Goal: Task Accomplishment & Management: Use online tool/utility

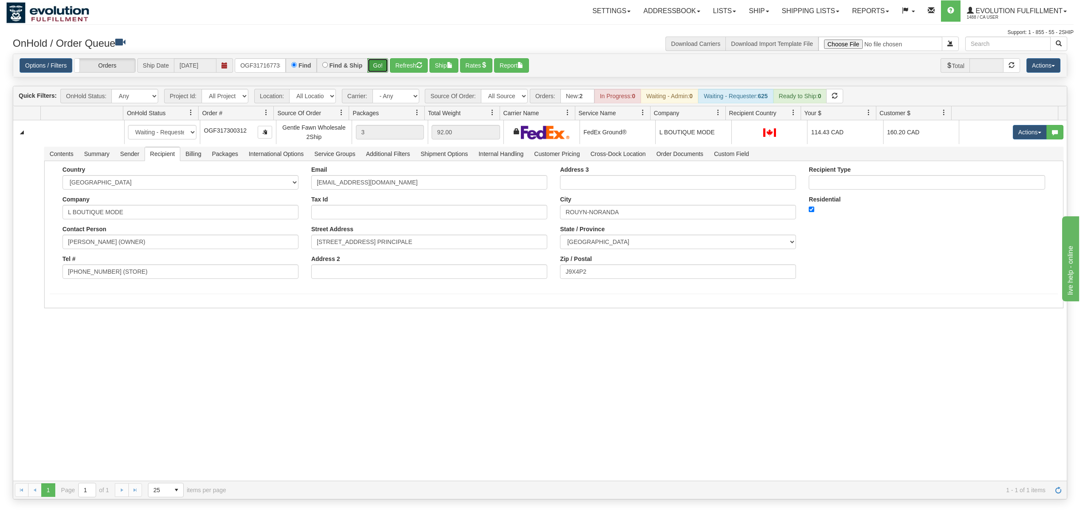
click at [374, 65] on button "Go!" at bounding box center [377, 65] width 21 height 14
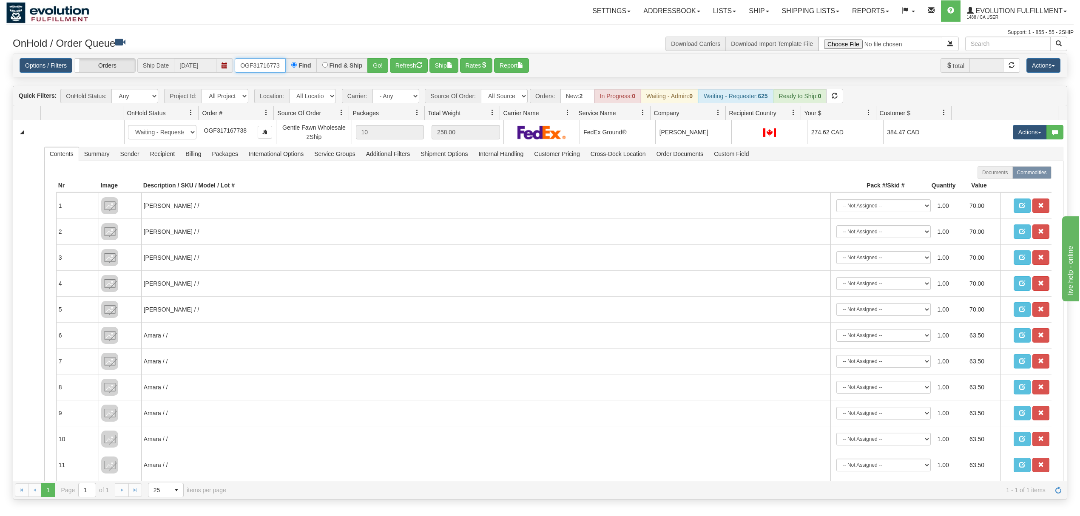
click at [257, 62] on input "OGF317167738" at bounding box center [260, 65] width 51 height 14
click at [383, 58] on div "Options / Filters Group Shipments Orders Ship Date [DATE] OGF317370213 Find Fin…" at bounding box center [539, 65] width 1053 height 23
click at [383, 60] on button "Go!" at bounding box center [377, 65] width 21 height 14
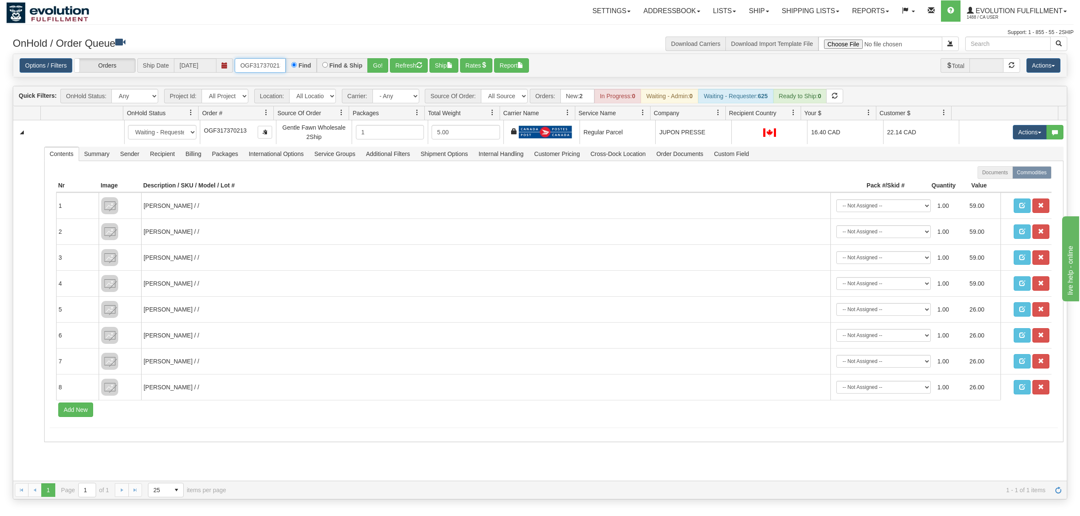
click at [262, 72] on input "OGF317370213" at bounding box center [260, 65] width 51 height 14
click at [381, 60] on button "Go!" at bounding box center [377, 65] width 21 height 14
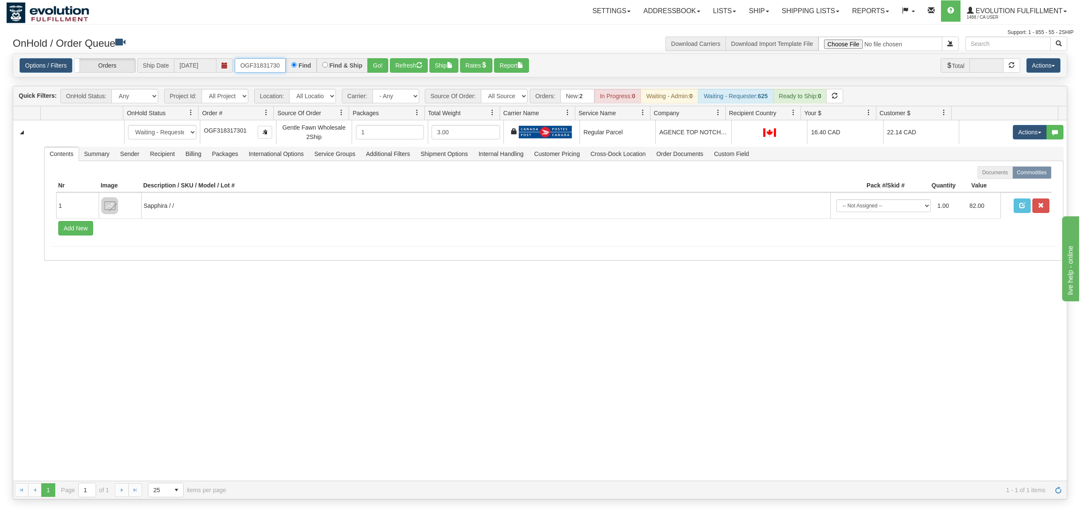
click at [258, 72] on input "OGF318317301" at bounding box center [260, 65] width 51 height 14
click at [374, 68] on button "Go!" at bounding box center [377, 65] width 21 height 14
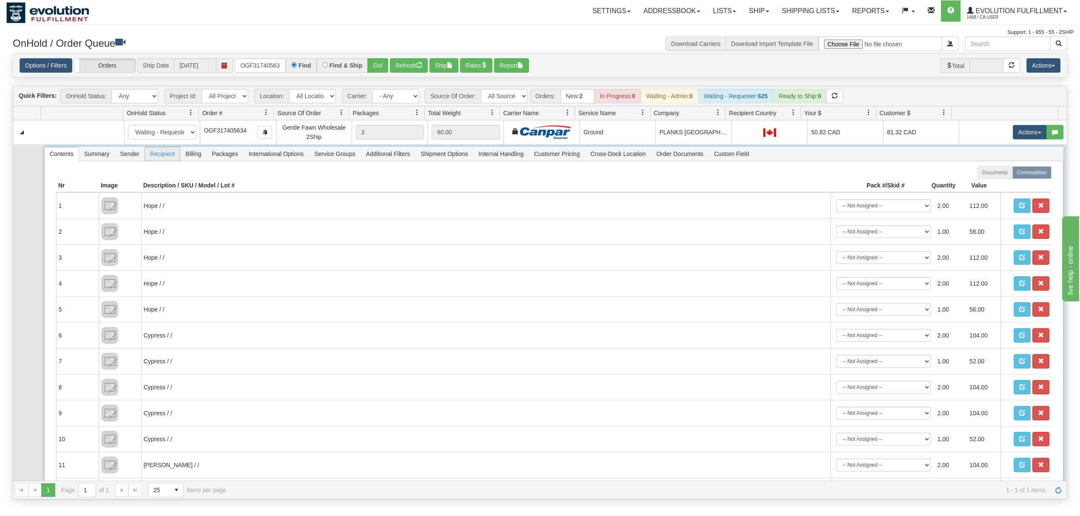
click at [158, 153] on span "Recipient" at bounding box center [162, 154] width 35 height 14
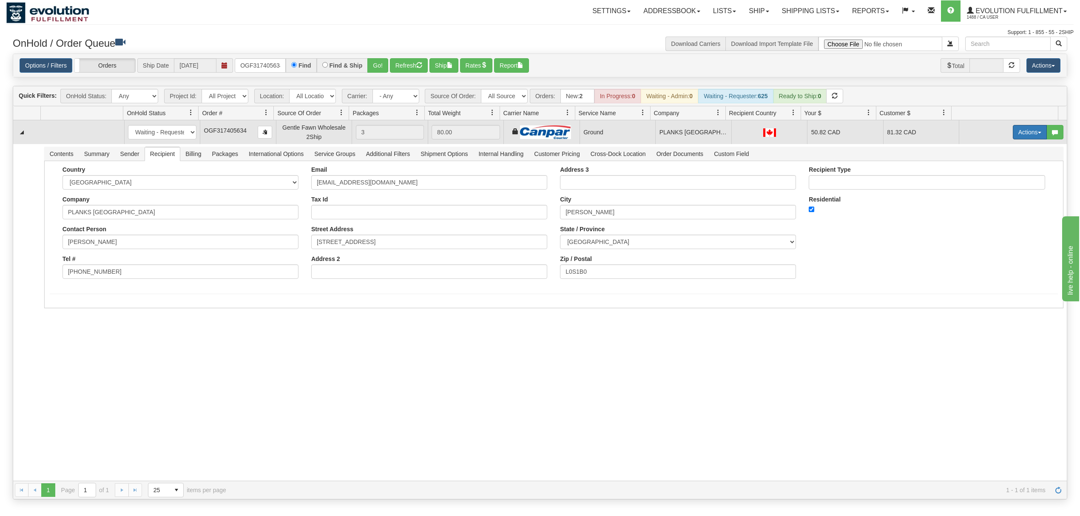
click at [1012, 139] on button "Actions" at bounding box center [1029, 132] width 34 height 14
click at [986, 183] on span "Ship" at bounding box center [995, 181] width 18 height 7
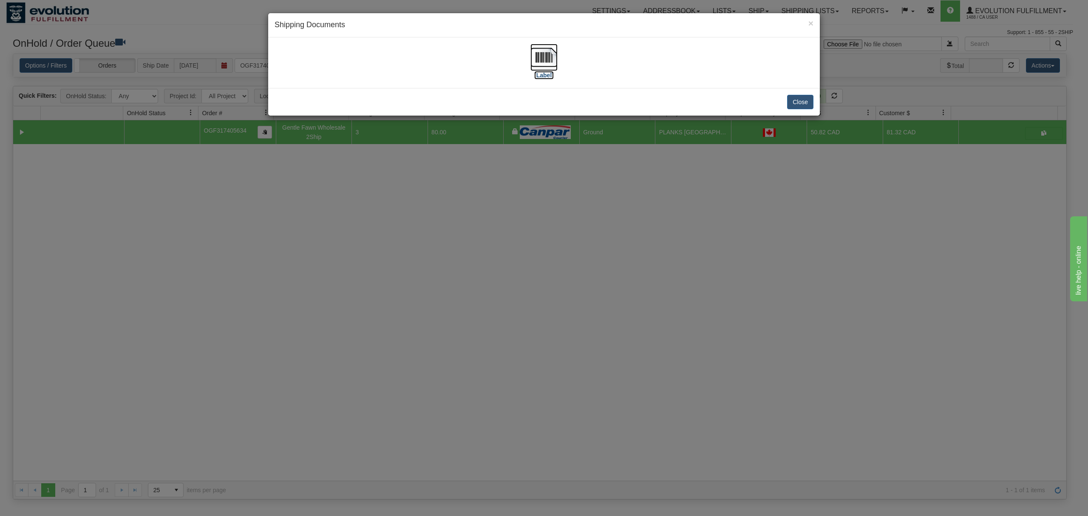
click at [553, 53] on img at bounding box center [543, 57] width 27 height 27
click at [791, 96] on button "Close" at bounding box center [800, 102] width 26 height 14
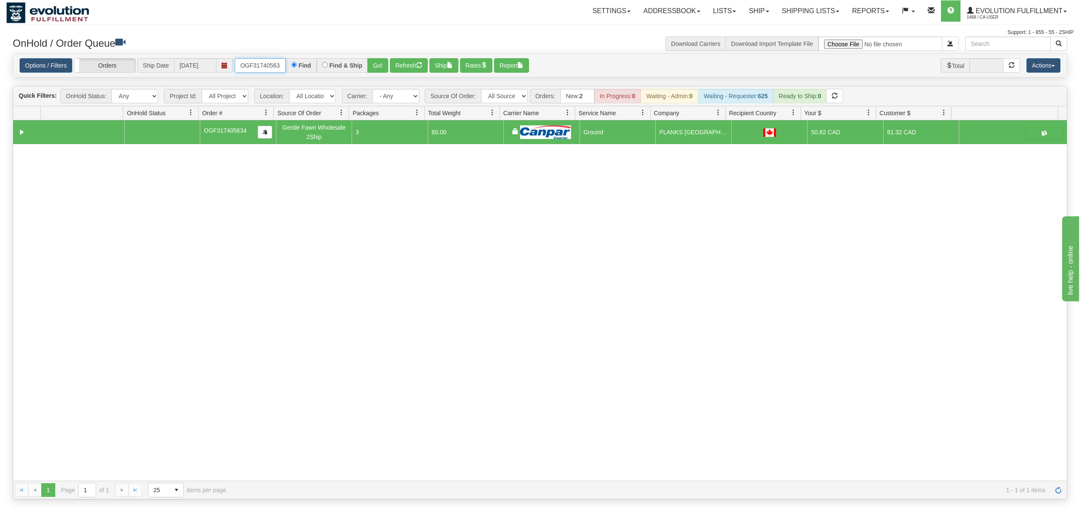
click at [256, 65] on input "OGF317405634" at bounding box center [260, 65] width 51 height 14
click at [381, 70] on button "Go!" at bounding box center [377, 65] width 21 height 14
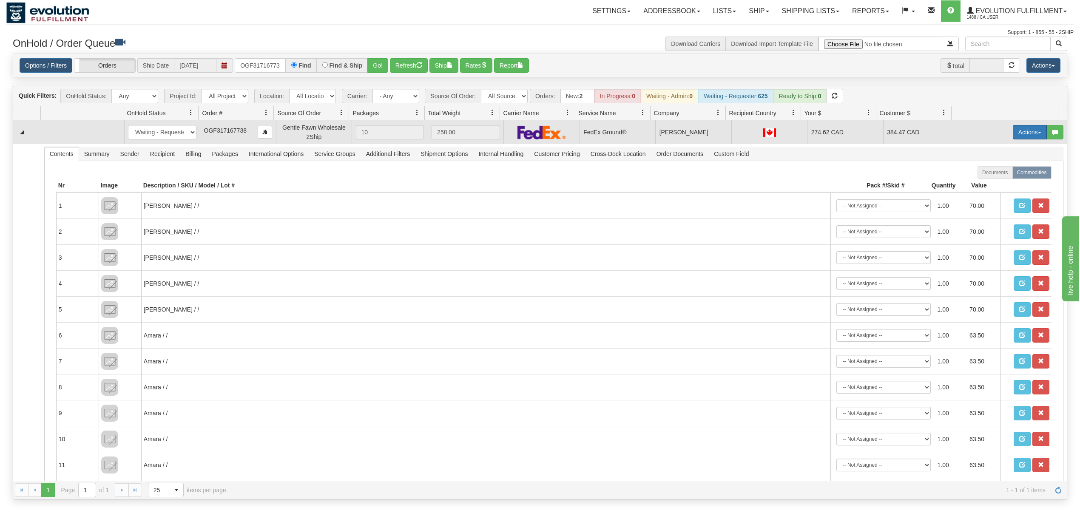
click at [1014, 128] on button "Actions" at bounding box center [1029, 132] width 34 height 14
click at [984, 179] on link "Ship" at bounding box center [1012, 181] width 68 height 11
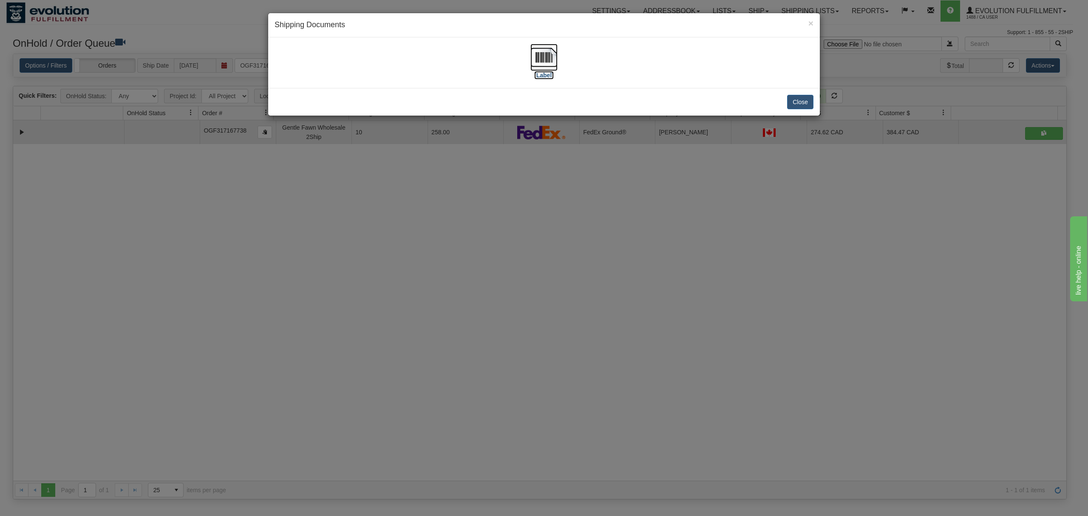
click at [538, 64] on img at bounding box center [543, 57] width 27 height 27
click at [799, 108] on button "Close" at bounding box center [800, 102] width 26 height 14
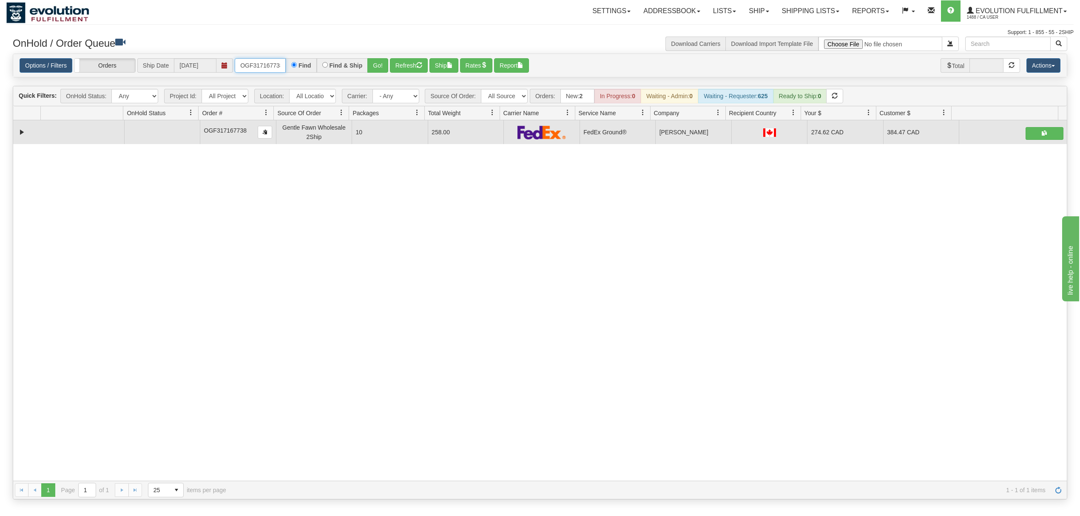
click at [270, 65] on input "OGF317167738" at bounding box center [260, 65] width 51 height 14
click at [373, 69] on button "Go!" at bounding box center [377, 65] width 21 height 14
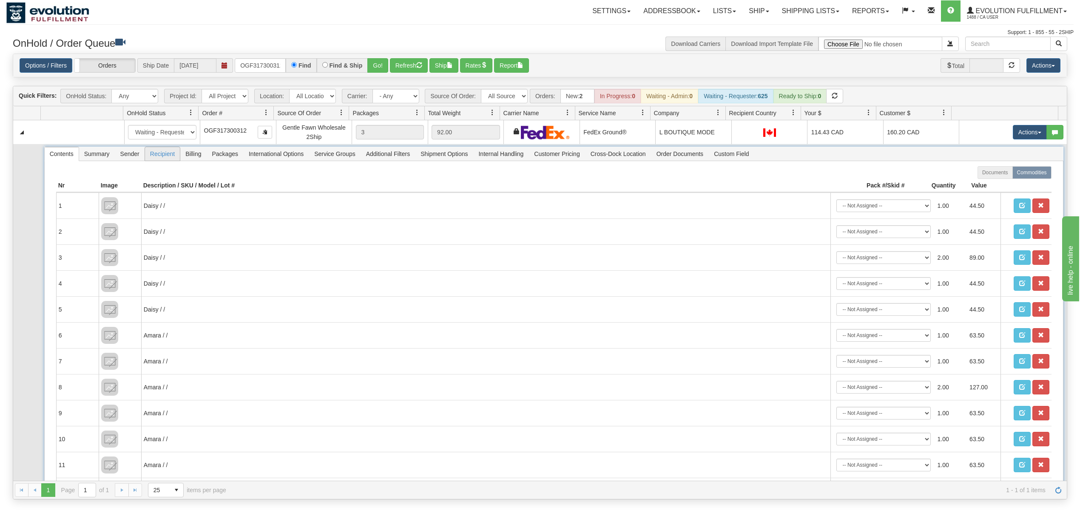
click at [158, 157] on span "Recipient" at bounding box center [162, 154] width 35 height 14
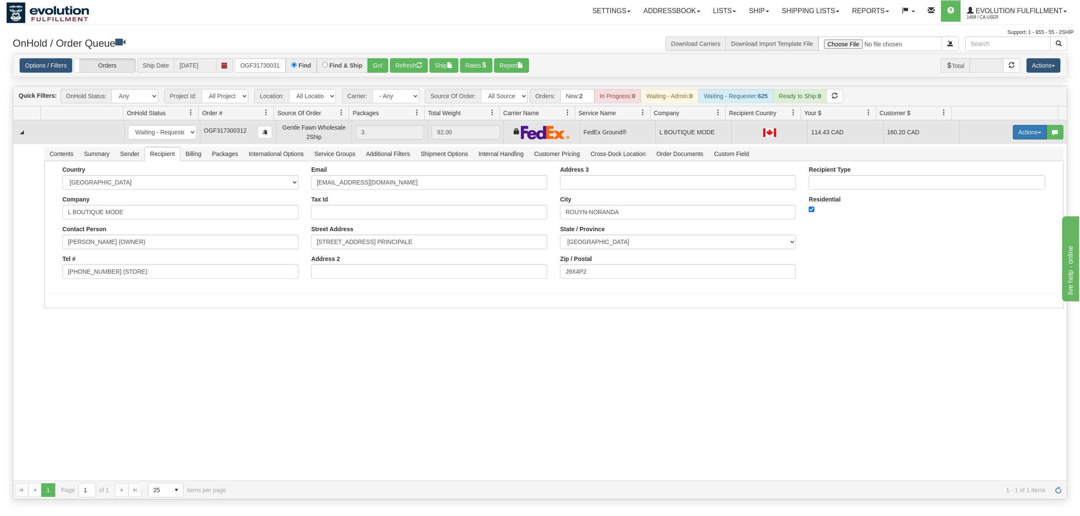
click at [1015, 137] on button "Actions" at bounding box center [1029, 132] width 34 height 14
click at [987, 181] on span "Ship" at bounding box center [995, 181] width 18 height 7
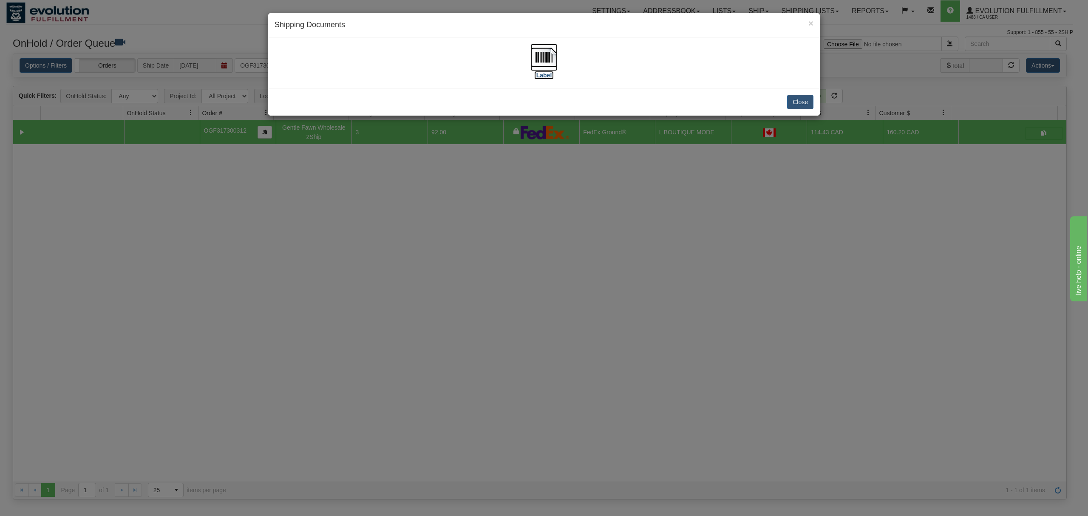
click at [544, 64] on img at bounding box center [543, 57] width 27 height 27
click at [802, 100] on button "Close" at bounding box center [800, 102] width 26 height 14
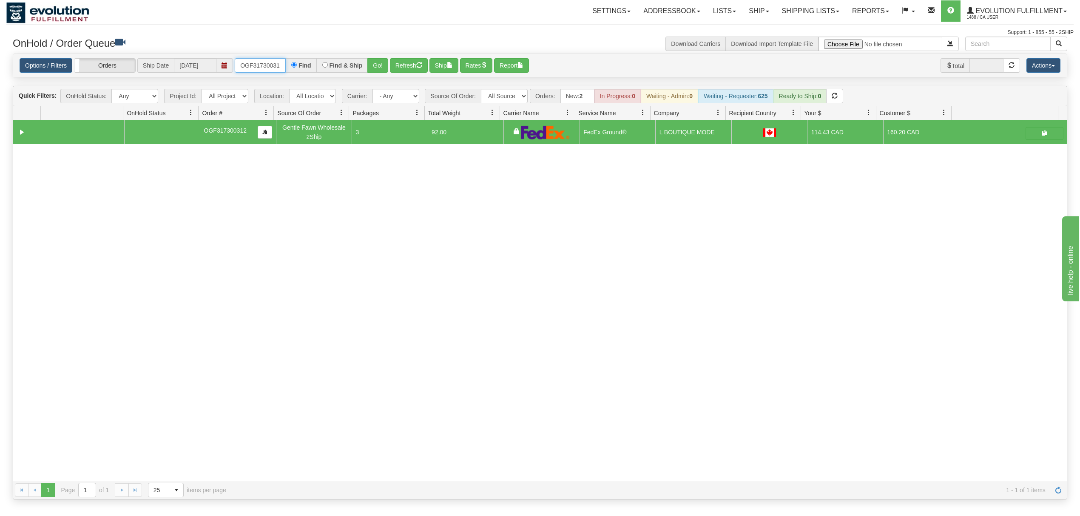
click at [257, 67] on input "OGF317300312" at bounding box center [260, 65] width 51 height 14
click at [386, 75] on div "Options / Filters Group Shipments Orders Ship Date [DATE] OGF317296509 Find Fin…" at bounding box center [539, 65] width 1053 height 23
click at [383, 70] on button "Go!" at bounding box center [377, 65] width 21 height 14
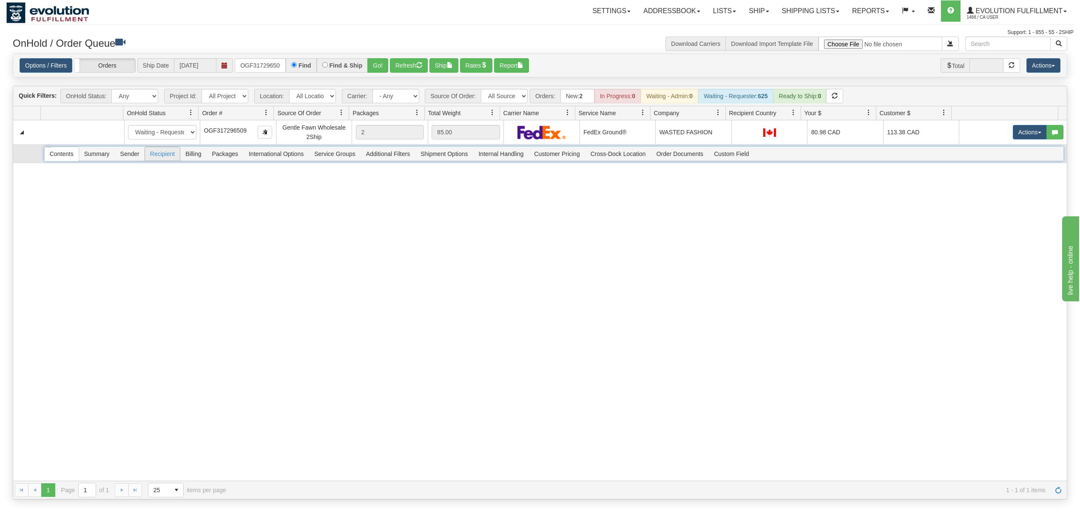
click at [160, 158] on span "Recipient" at bounding box center [162, 154] width 35 height 14
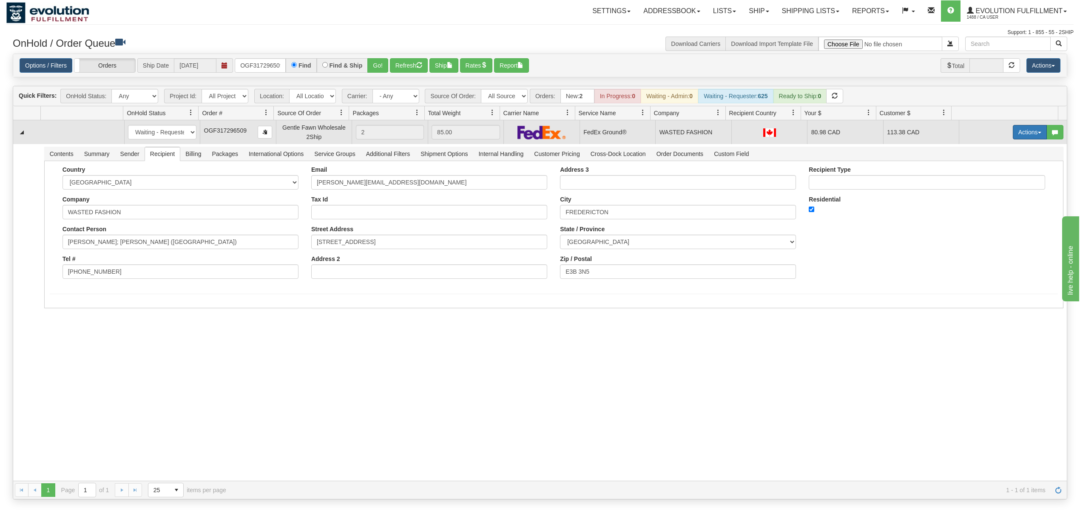
click at [1012, 133] on button "Actions" at bounding box center [1029, 132] width 34 height 14
click at [986, 179] on span "Ship" at bounding box center [995, 181] width 18 height 7
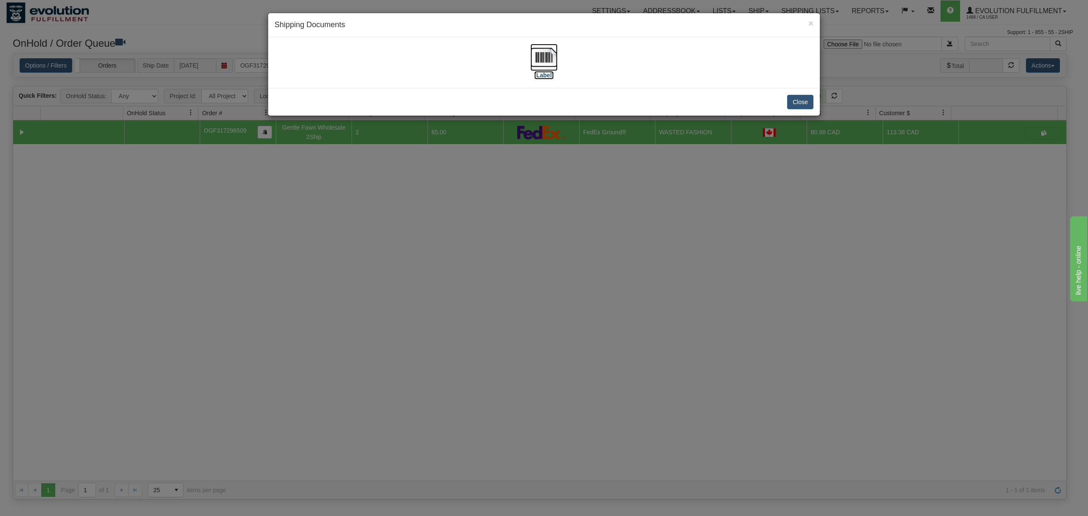
click at [544, 64] on img at bounding box center [543, 57] width 27 height 27
click at [806, 96] on button "Close" at bounding box center [800, 102] width 26 height 14
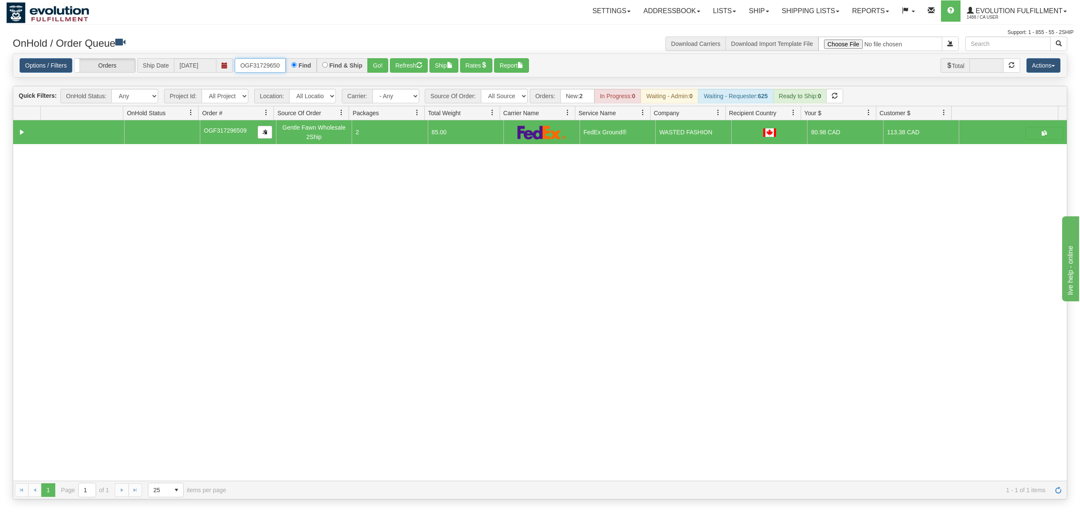
click at [280, 65] on input "OGF317296509" at bounding box center [260, 65] width 51 height 14
click at [383, 64] on button "Go!" at bounding box center [377, 65] width 21 height 14
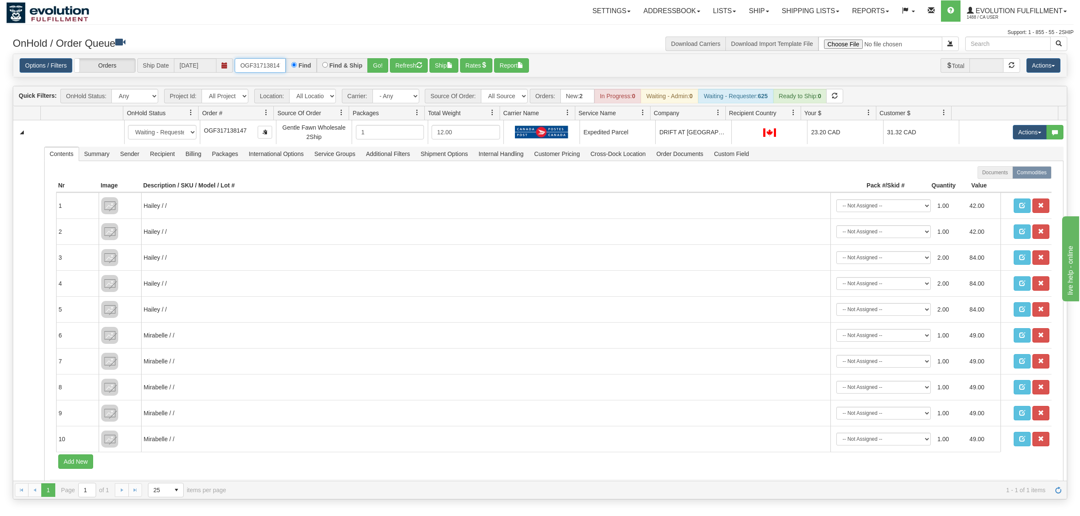
click at [266, 65] on input "OGF317138147" at bounding box center [260, 65] width 51 height 14
type input "OGF317395860"
click at [373, 64] on button "Go!" at bounding box center [377, 65] width 21 height 14
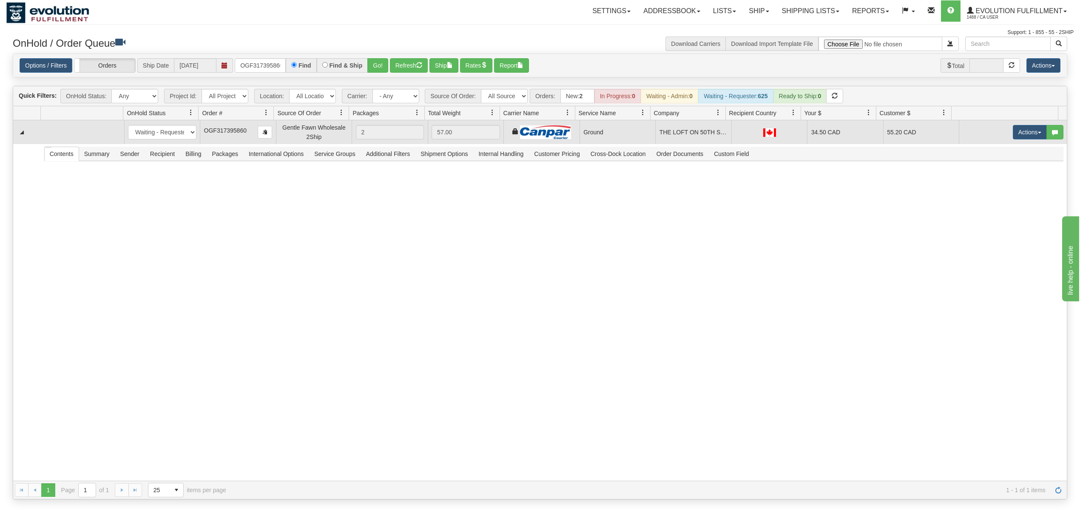
click at [1024, 133] on button "Actions" at bounding box center [1029, 132] width 34 height 14
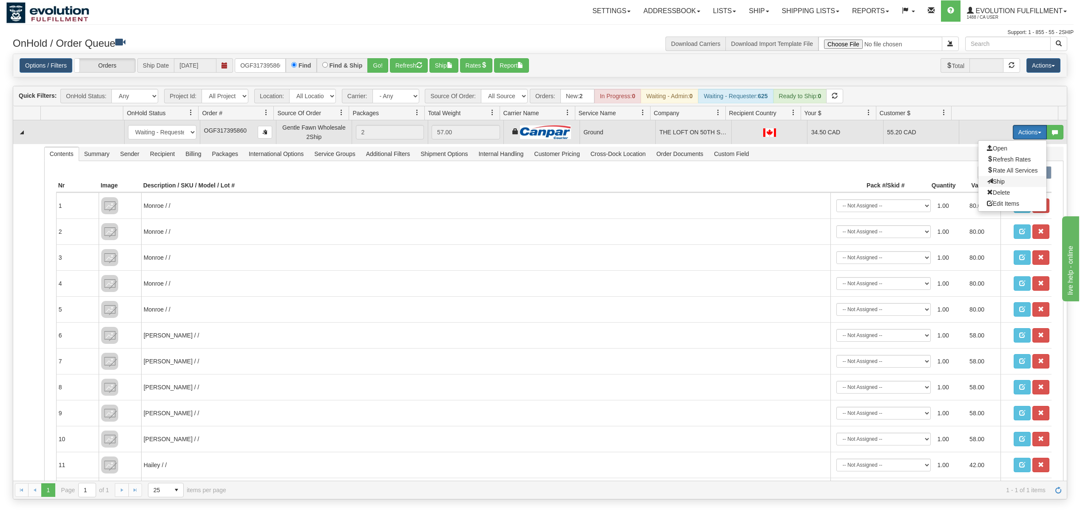
click at [987, 183] on span "Ship" at bounding box center [995, 181] width 18 height 7
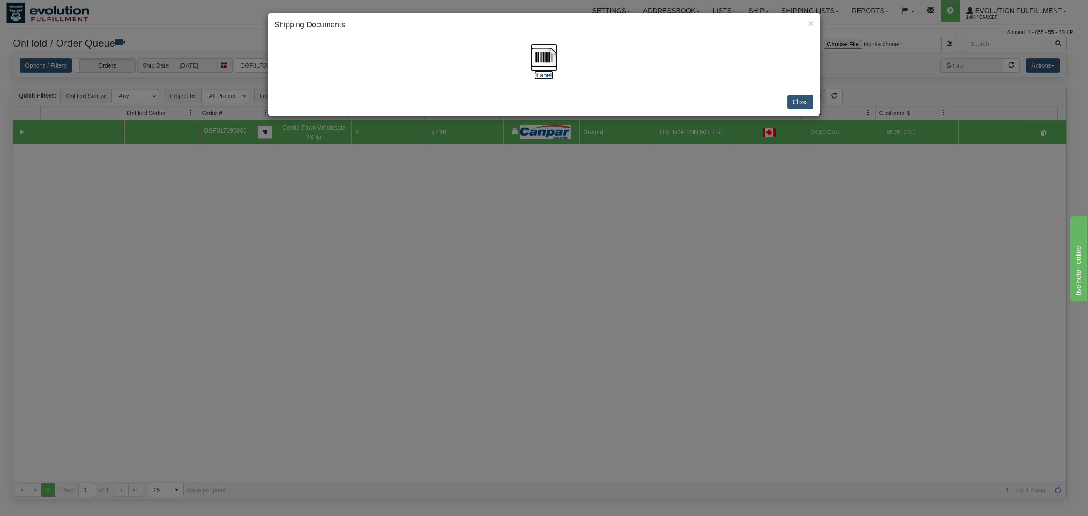
click at [536, 60] on img at bounding box center [543, 57] width 27 height 27
click at [798, 102] on button "Close" at bounding box center [800, 102] width 26 height 14
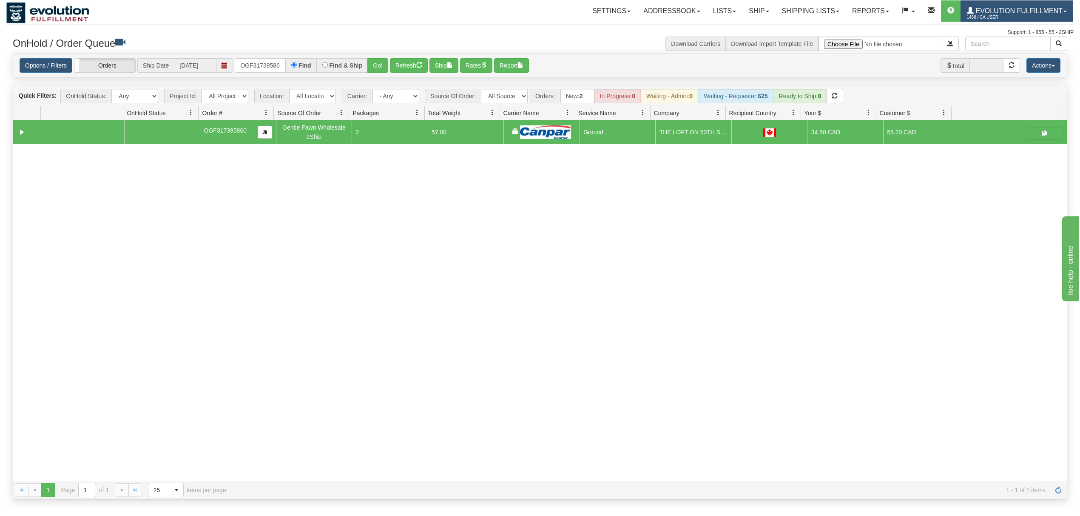
click at [1026, 7] on span "Evolution Fulfillment" at bounding box center [1017, 10] width 89 height 7
click at [1019, 48] on span "LOG OUT" at bounding box center [1016, 51] width 27 height 7
